Goal: Task Accomplishment & Management: Complete application form

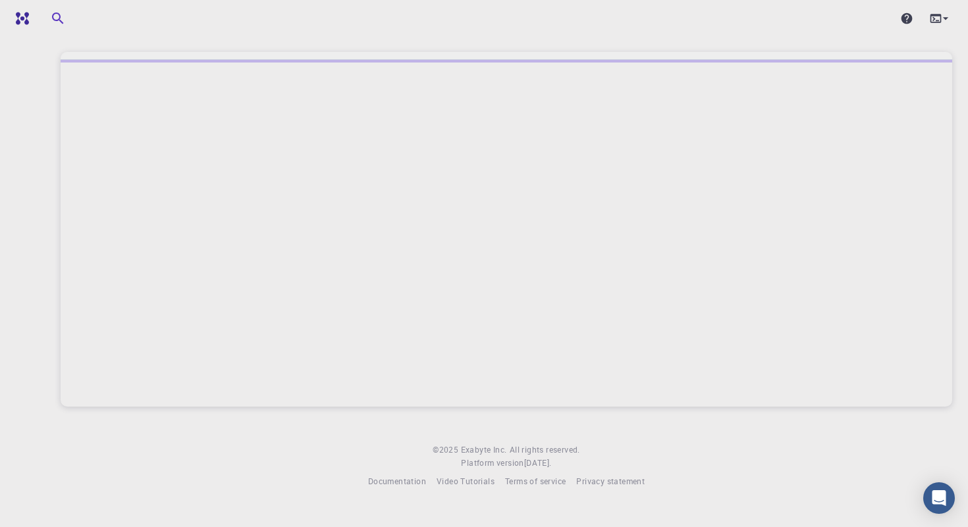
click at [293, 39] on div "© 2025 Exabyte Inc. All rights reserved. Platform version 2025.7.24 . Documenta…" at bounding box center [506, 255] width 923 height 510
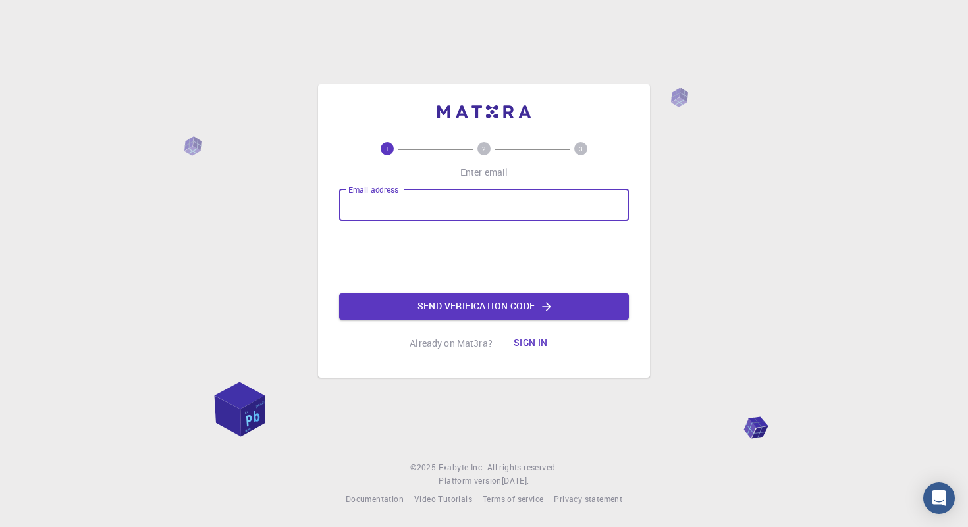
type input "[EMAIL_ADDRESS][DOMAIN_NAME]"
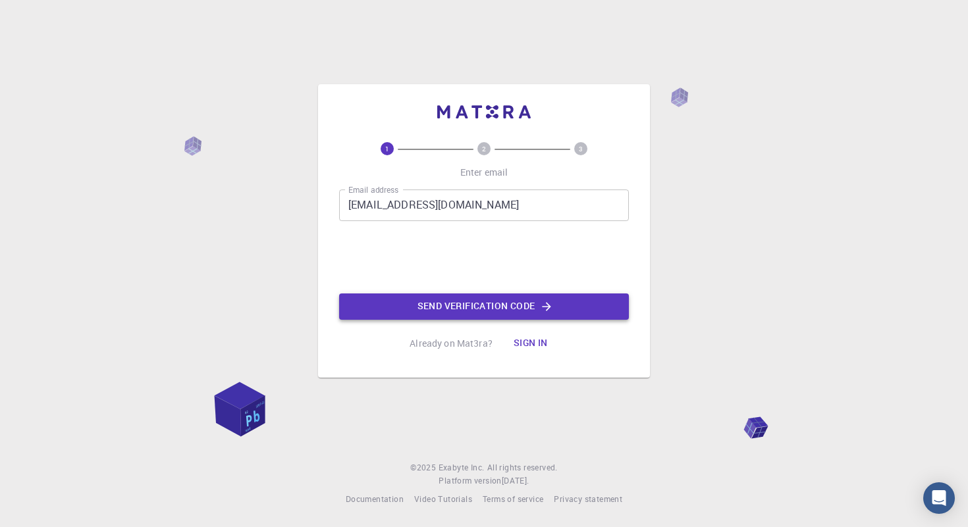
click at [522, 302] on button "Send verification code" at bounding box center [484, 307] width 290 height 26
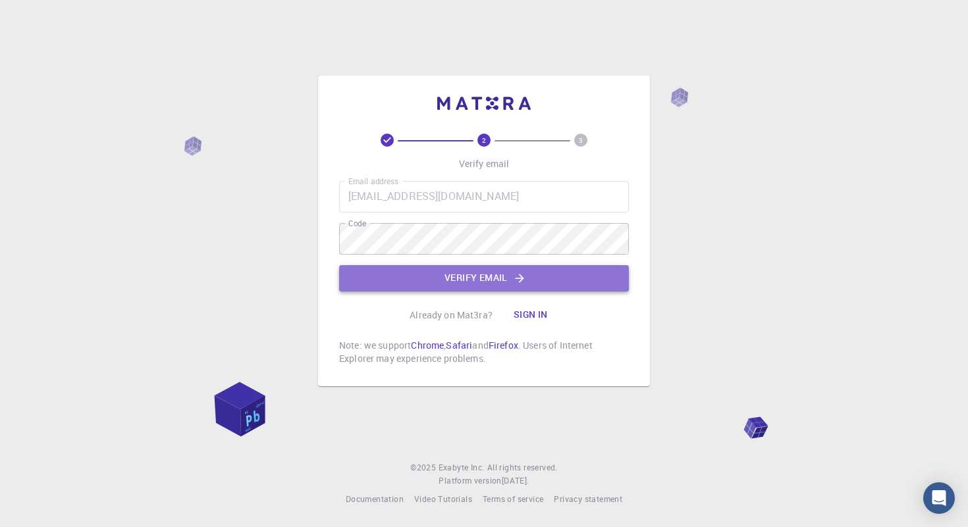
click at [403, 278] on button "Verify email" at bounding box center [484, 278] width 290 height 26
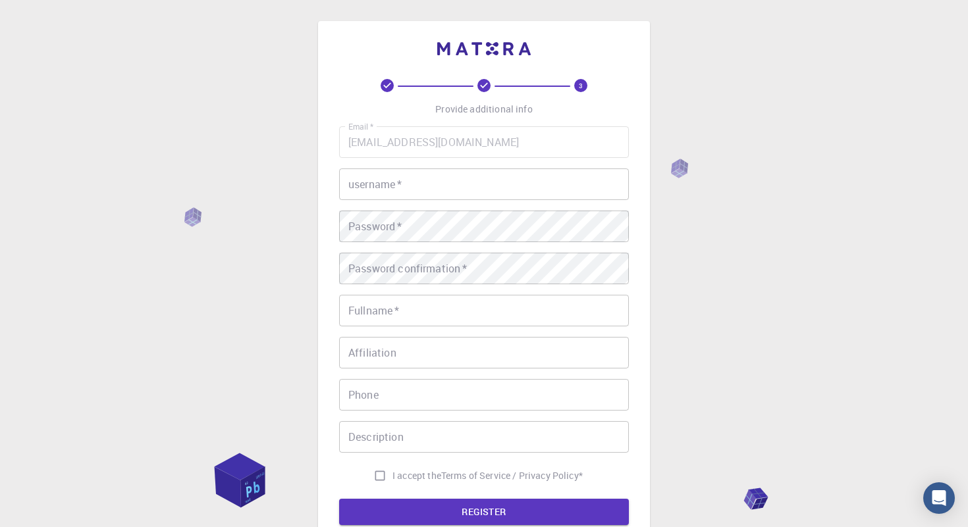
click at [377, 192] on input "username   *" at bounding box center [484, 185] width 290 height 32
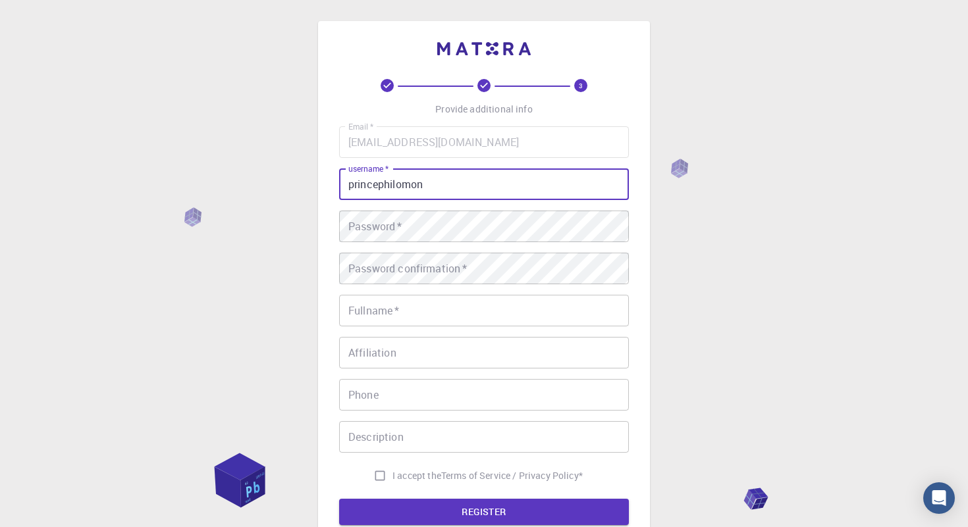
type input "princephilomon"
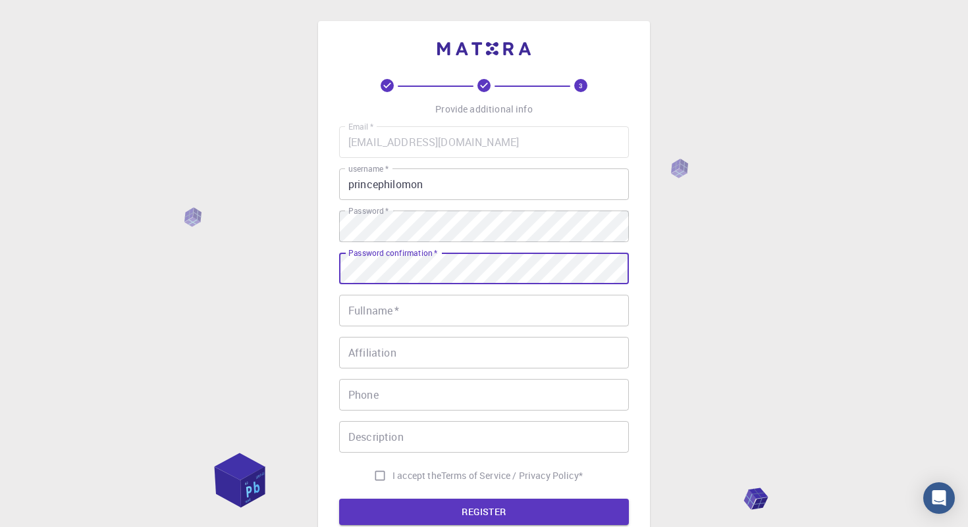
click at [406, 304] on input "Fullname   *" at bounding box center [484, 311] width 290 height 32
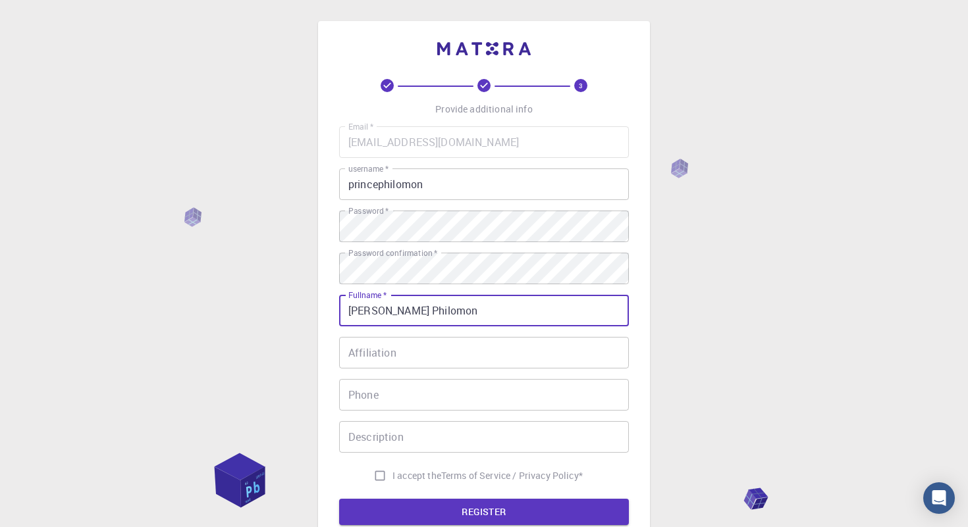
type input "B.Prince Philomon"
click at [400, 357] on input "Affiliation" at bounding box center [484, 353] width 290 height 32
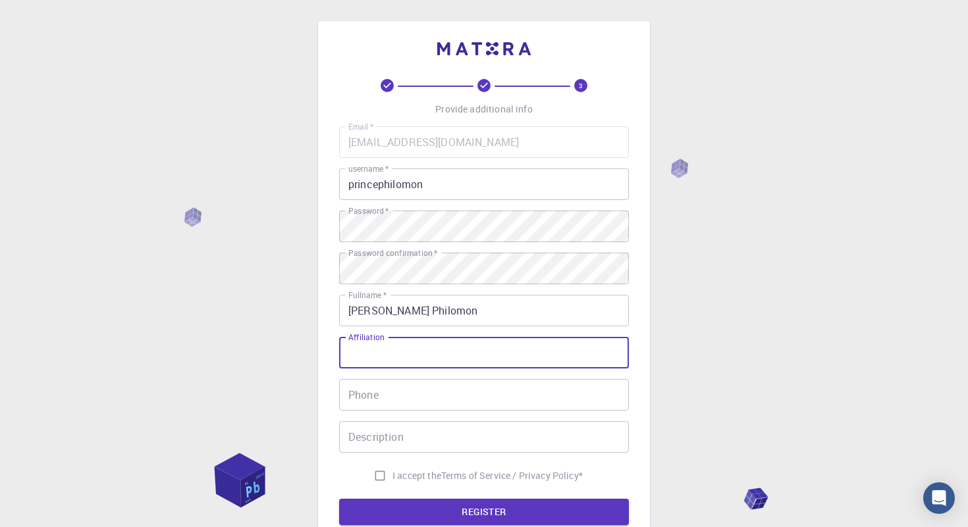
click at [386, 398] on input "Phone" at bounding box center [484, 395] width 290 height 32
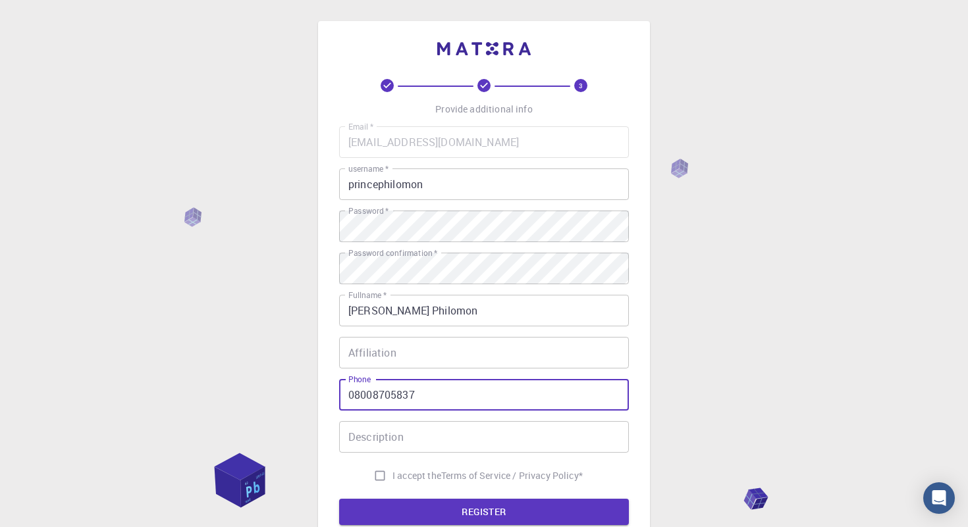
click at [359, 400] on input "08008705837" at bounding box center [484, 395] width 290 height 32
type input "8008705837"
click at [377, 476] on input "I accept the Terms of Service / Privacy Policy *" at bounding box center [379, 476] width 25 height 25
checkbox input "true"
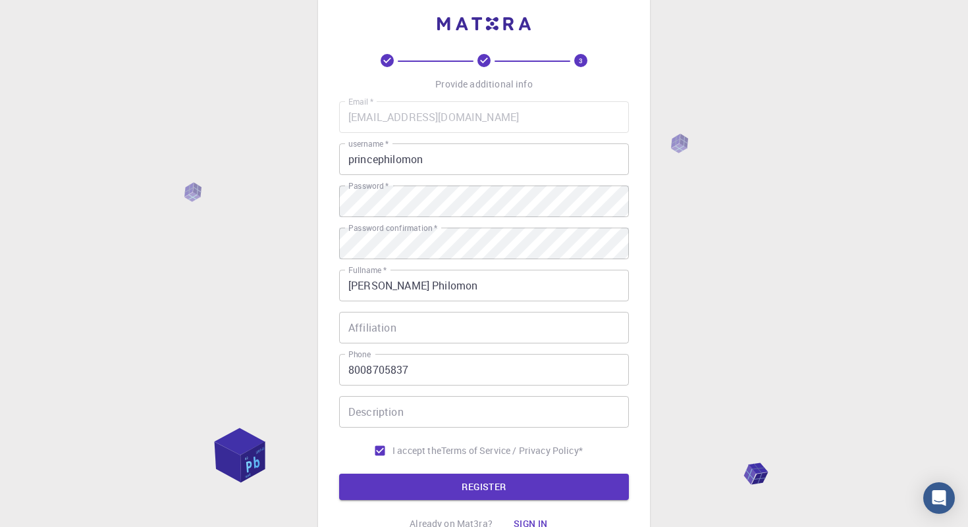
scroll to position [33, 0]
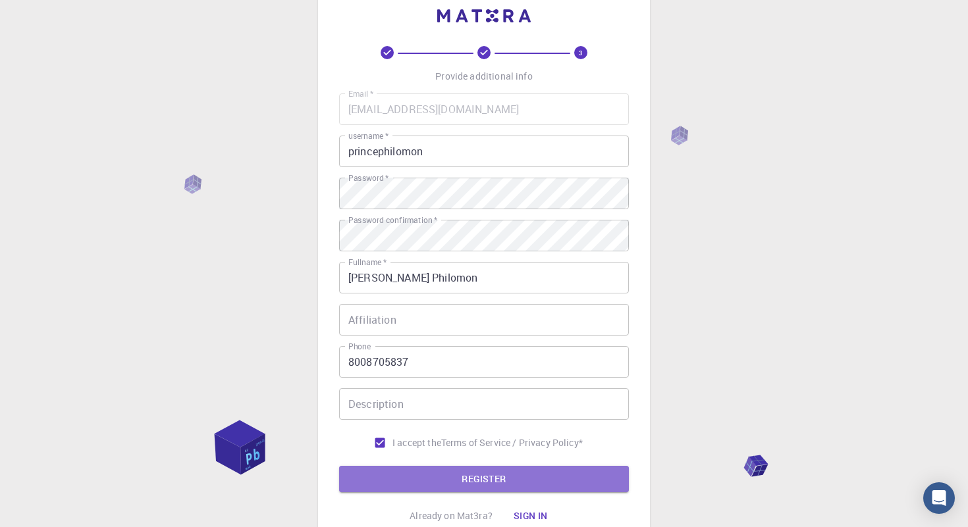
click at [377, 476] on button "REGISTER" at bounding box center [484, 479] width 290 height 26
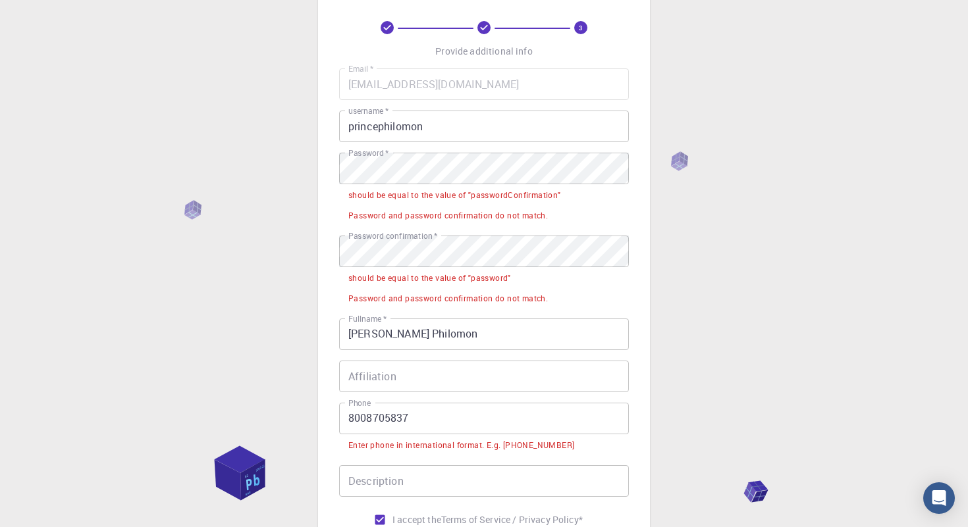
scroll to position [59, 0]
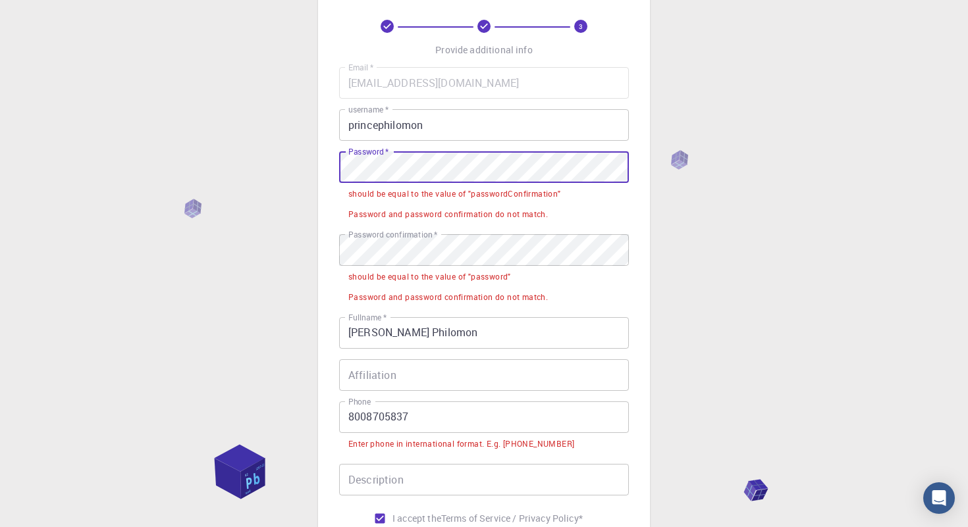
click at [304, 180] on div "3 Provide additional info Email   * princephilomon7@gmail.com Email   * usernam…" at bounding box center [484, 327] width 968 height 772
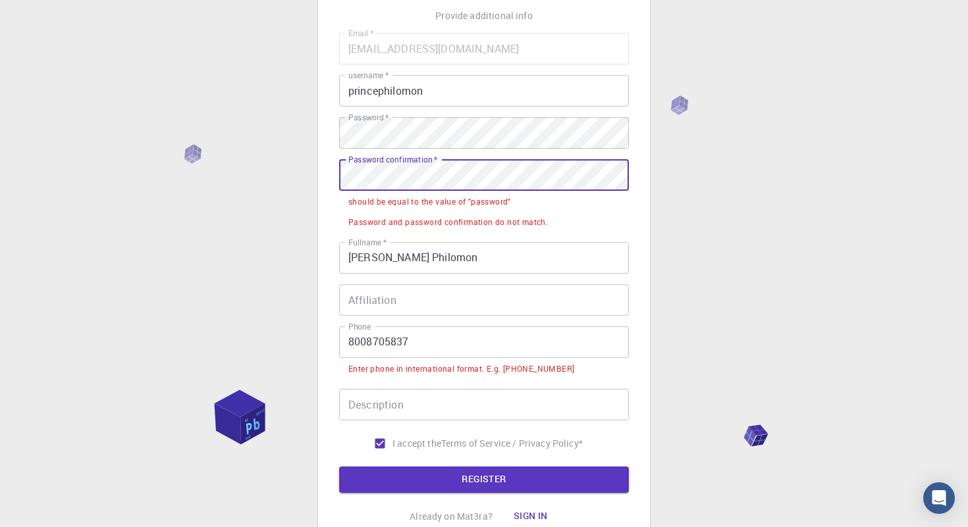
scroll to position [95, 0]
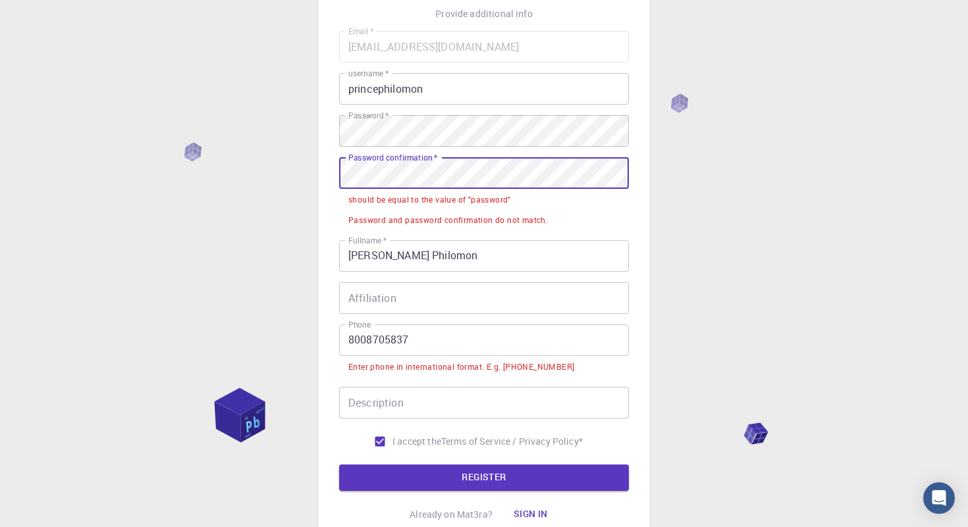
click at [351, 336] on input "8008705837" at bounding box center [484, 341] width 290 height 32
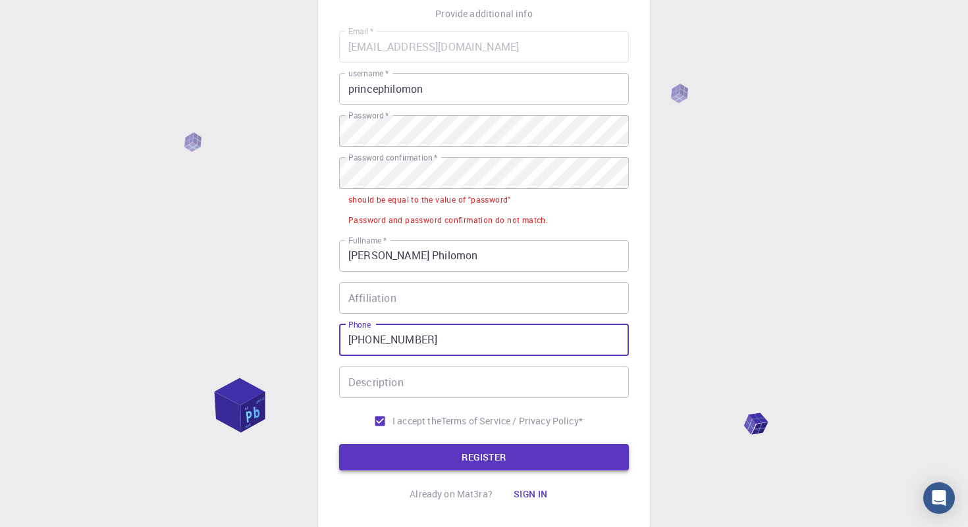
type input "+918008705837"
click at [434, 456] on button "REGISTER" at bounding box center [484, 457] width 290 height 26
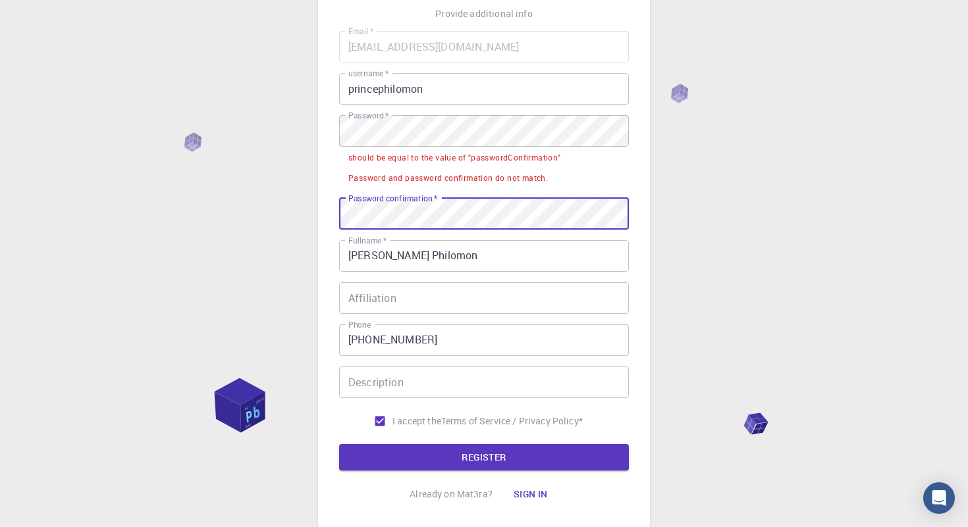
click at [339, 444] on button "REGISTER" at bounding box center [484, 457] width 290 height 26
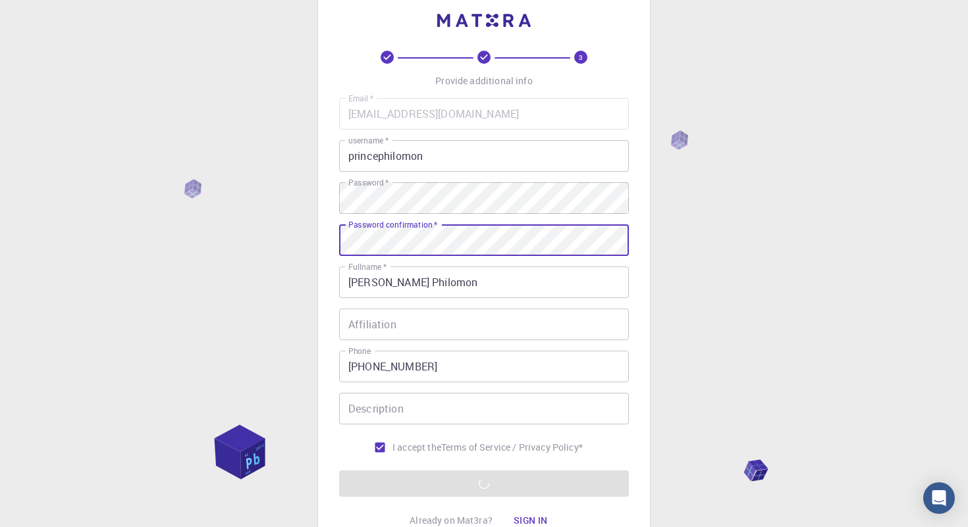
scroll to position [0, 0]
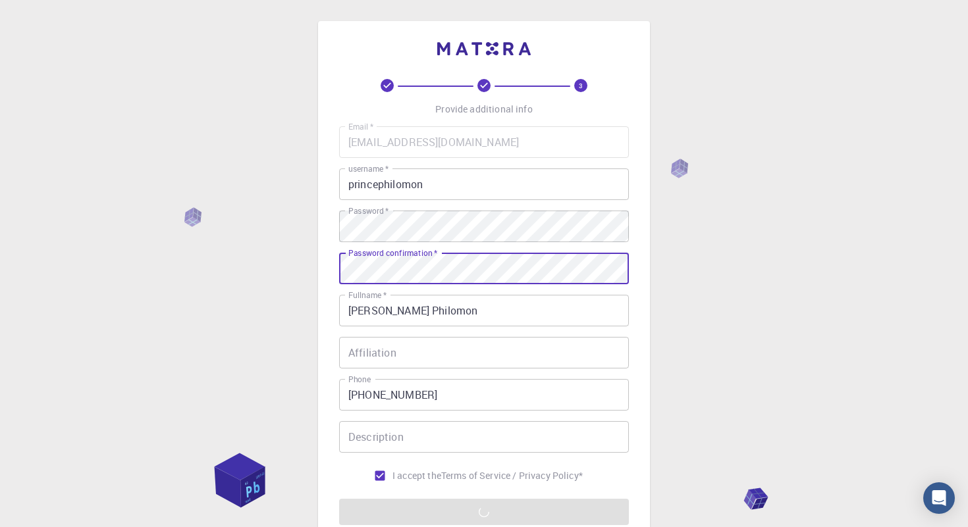
click at [606, 295] on input "B.Prince Philomon" at bounding box center [484, 311] width 290 height 32
